Goal: Feedback & Contribution: Leave review/rating

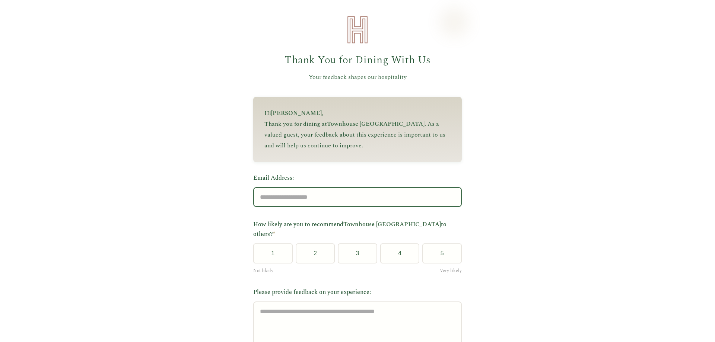
click at [318, 197] on input "Email Address:" at bounding box center [357, 197] width 208 height 20
type input "**********"
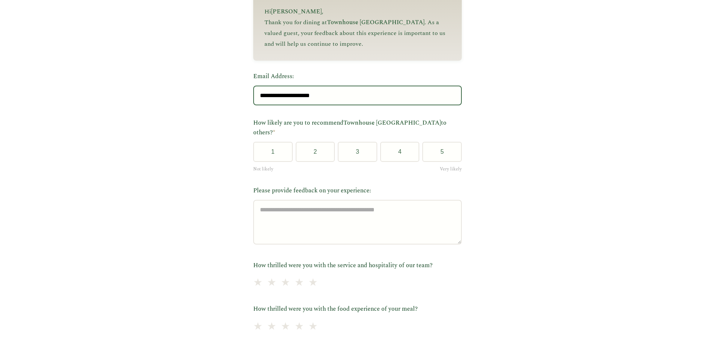
scroll to position [149, 0]
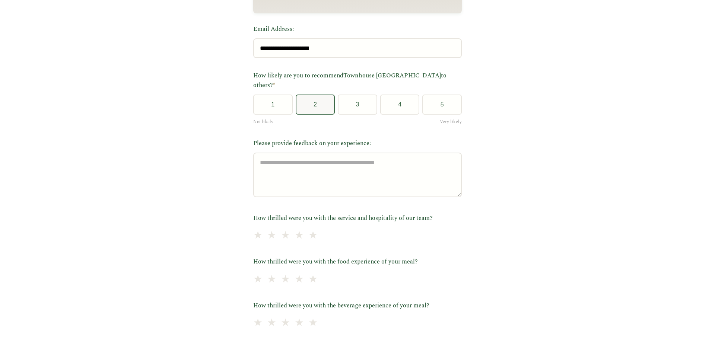
click at [310, 100] on button "2" at bounding box center [314, 105] width 39 height 20
click at [348, 97] on button "3" at bounding box center [357, 105] width 39 height 20
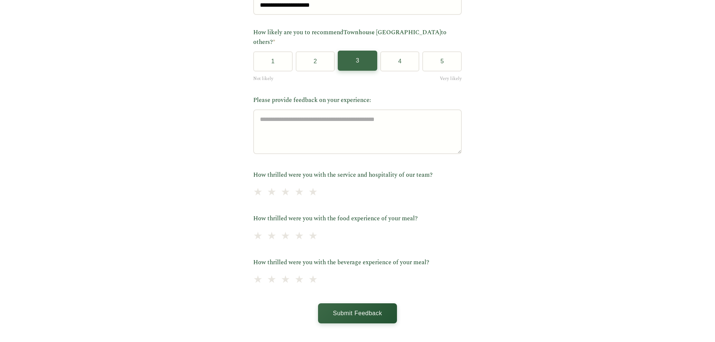
scroll to position [180, 0]
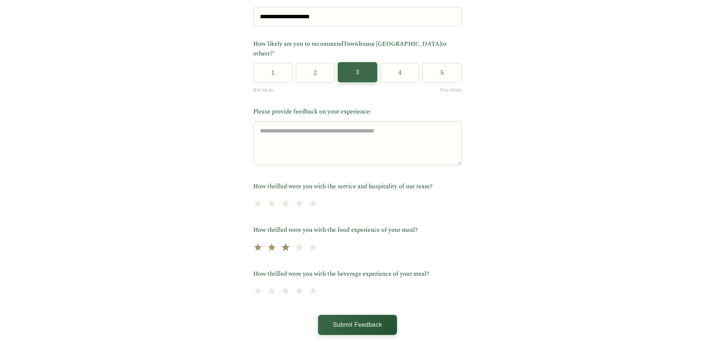
click at [281, 241] on span "★" at bounding box center [285, 248] width 10 height 18
click at [297, 285] on span "★" at bounding box center [299, 291] width 10 height 18
click at [283, 197] on span "★" at bounding box center [285, 204] width 10 height 18
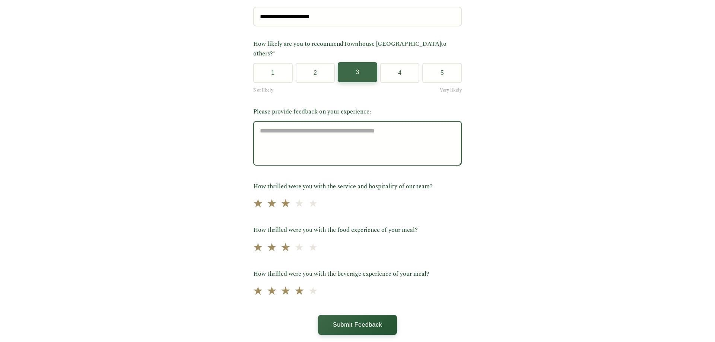
click at [270, 126] on textarea "Please provide feedback on your experience:" at bounding box center [357, 143] width 208 height 45
type textarea "******"
